Goal: Task Accomplishment & Management: Manage account settings

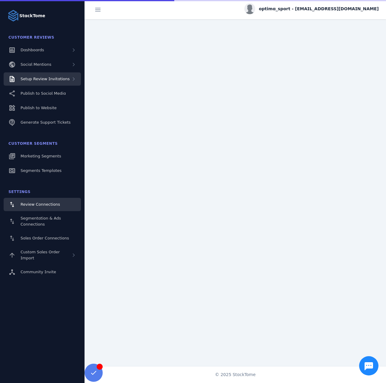
click at [49, 79] on span "Setup Review Invitations" at bounding box center [45, 79] width 49 height 5
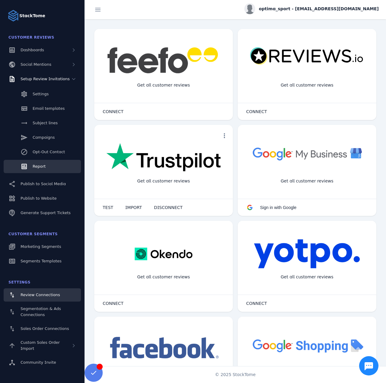
click at [46, 165] on link "Report" at bounding box center [42, 166] width 77 height 13
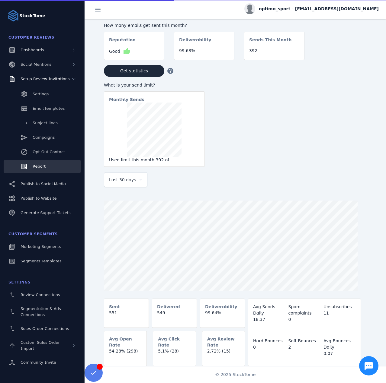
click at [124, 180] on span "Last 30 days" at bounding box center [122, 179] width 27 height 7
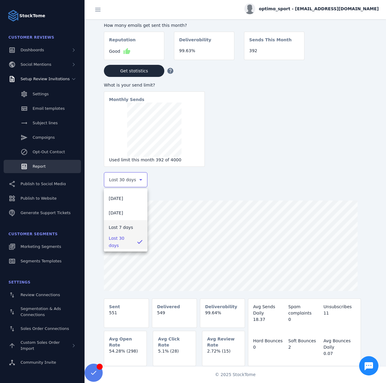
click at [123, 227] on span "Last 7 days" at bounding box center [121, 227] width 24 height 7
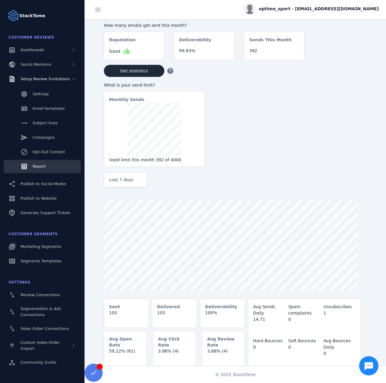
click at [323, 11] on span "optima_sport - [EMAIL_ADDRESS][DOMAIN_NAME]" at bounding box center [319, 9] width 120 height 6
click at [349, 59] on button "Sign out" at bounding box center [356, 58] width 43 height 14
